Goal: Book appointment/travel/reservation

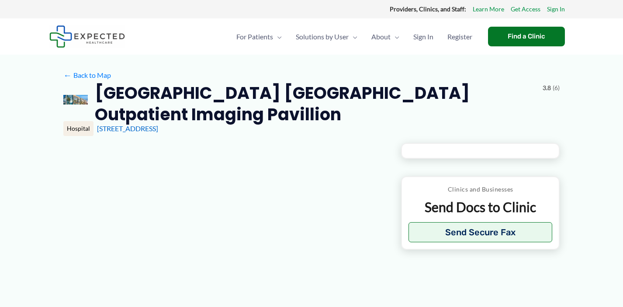
type input "**********"
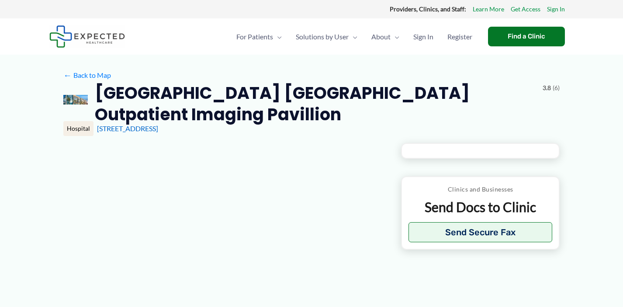
type input "**********"
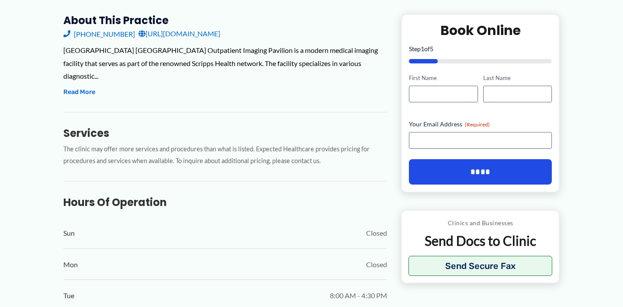
scroll to position [319, 0]
